Goal: Information Seeking & Learning: Learn about a topic

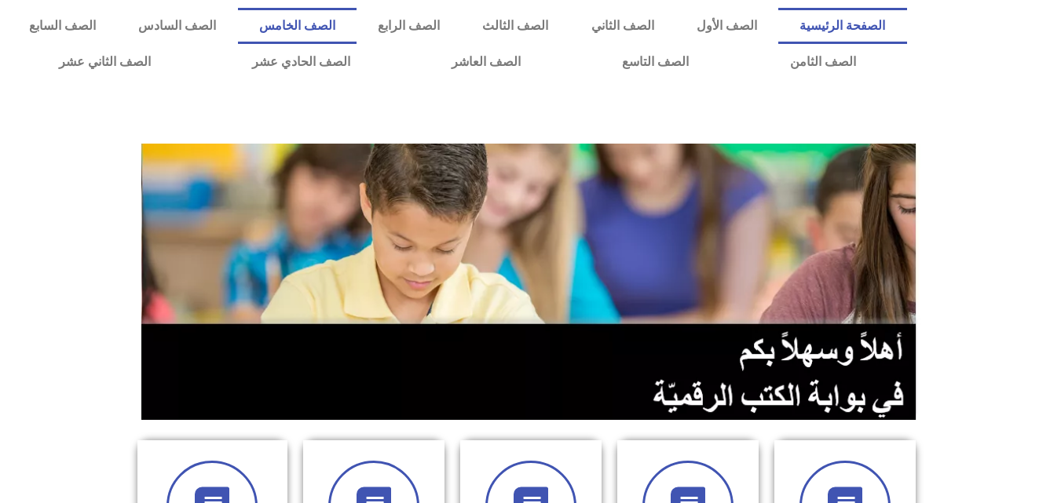
click at [357, 34] on link "الصف الخامس" at bounding box center [297, 26] width 119 height 36
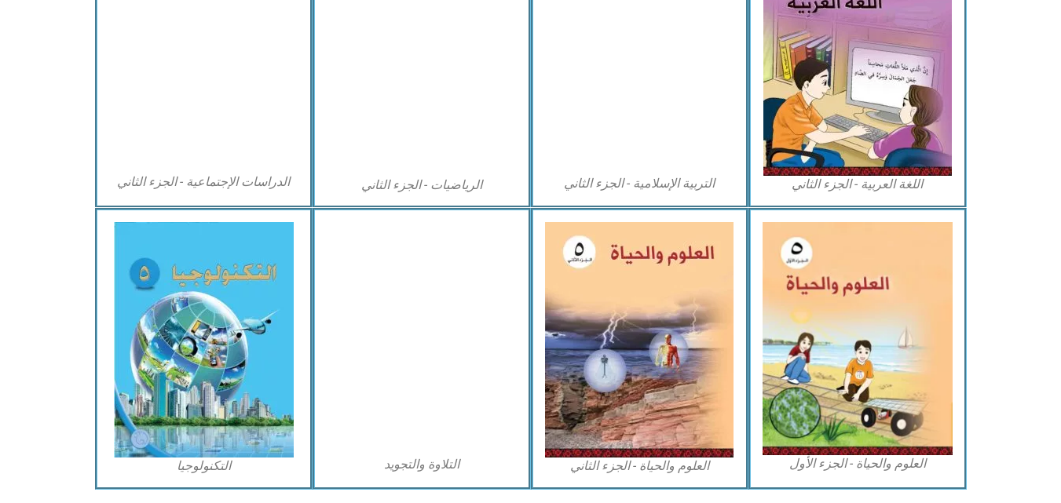
scroll to position [861, 0]
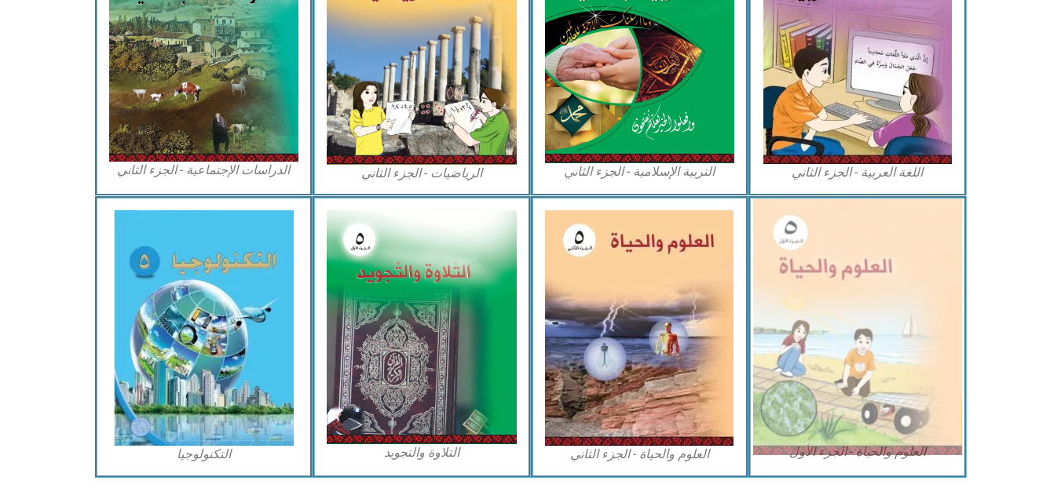
click at [842, 277] on img at bounding box center [857, 327] width 209 height 257
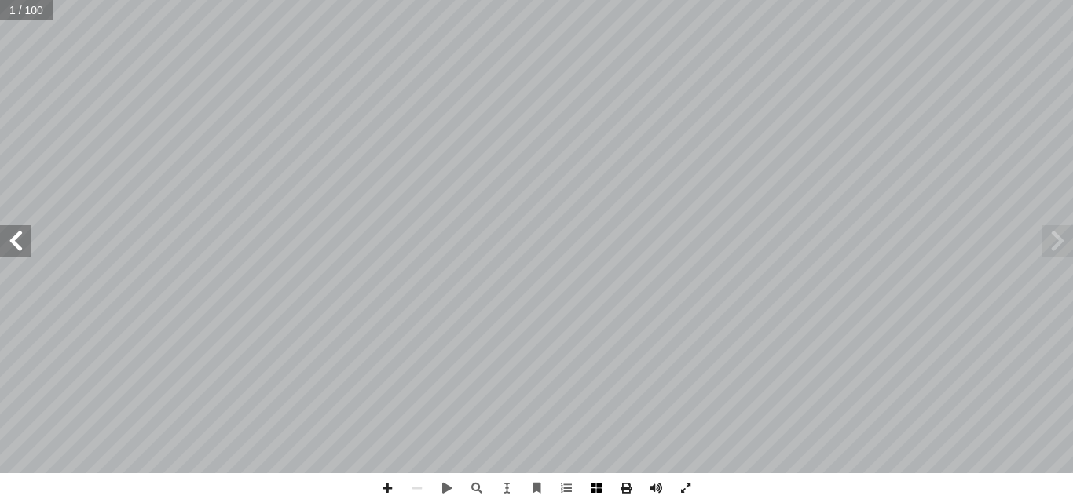
click at [593, 485] on span at bounding box center [596, 489] width 30 height 30
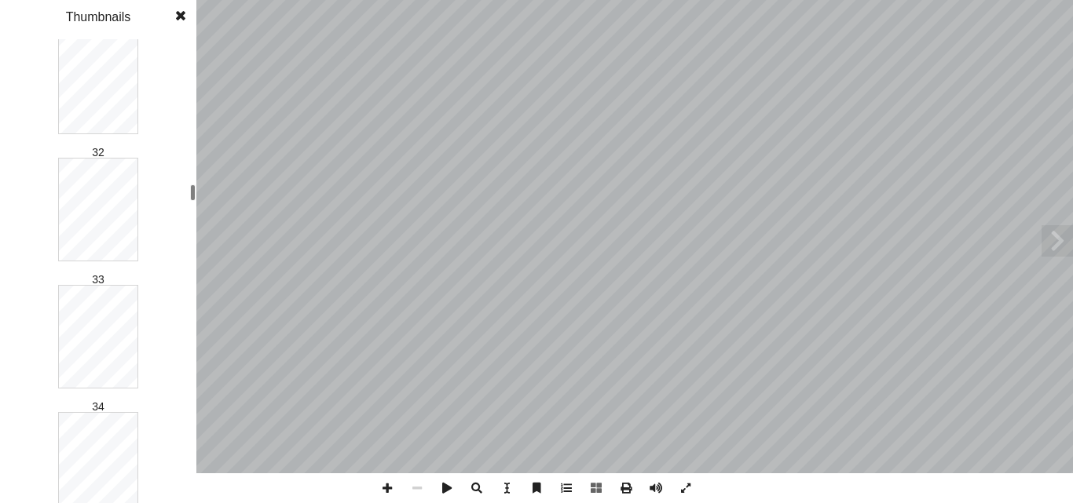
click at [177, 194] on div "1 2 3 4 5 6 7 8 9 10 11 12 13 14 15 16 17 18 19 20 21 22 23 24 25 26 27 28 29 3…" at bounding box center [98, 271] width 196 height 464
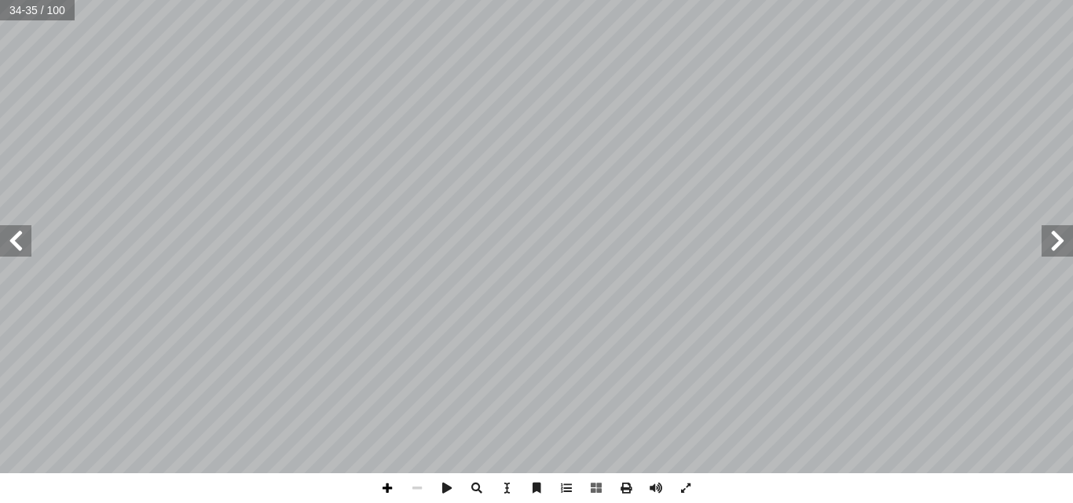
click at [389, 494] on span at bounding box center [387, 489] width 30 height 30
click at [11, 253] on span at bounding box center [15, 240] width 31 height 31
